Goal: Find specific page/section: Find specific page/section

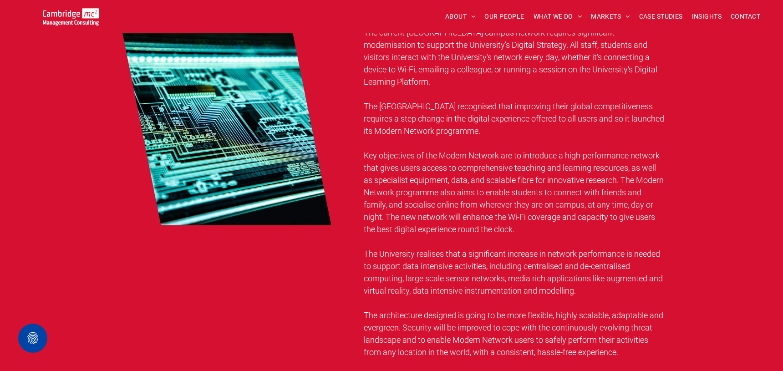
scroll to position [781, 0]
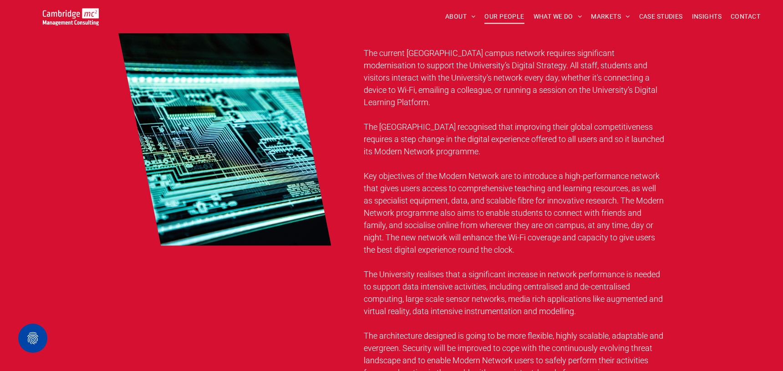
click at [507, 13] on span "OUR PEOPLE" at bounding box center [504, 17] width 40 height 14
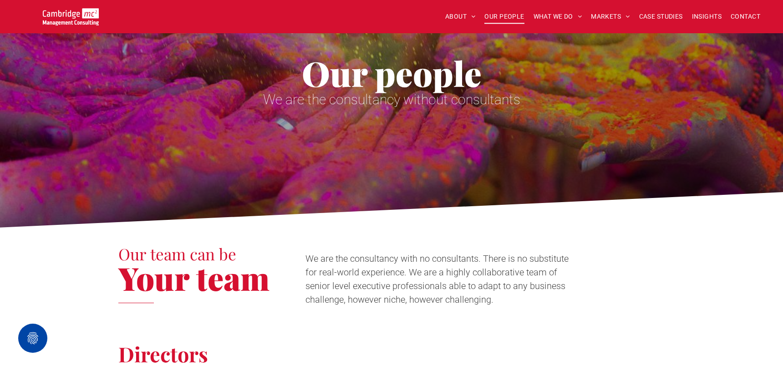
scroll to position [84, 0]
